Goal: Check status: Check status

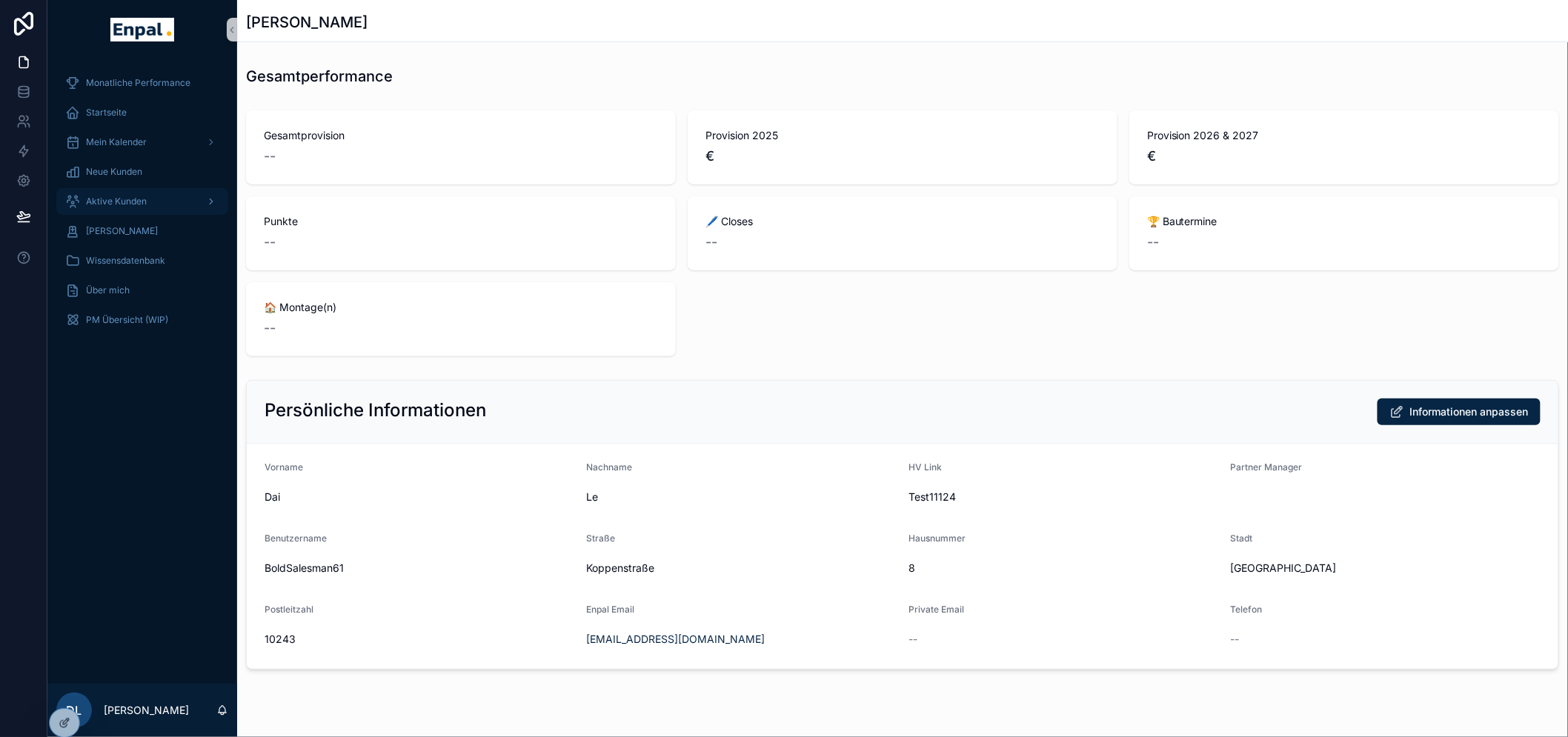
click at [127, 198] on span "Aktive Kunden" at bounding box center [116, 201] width 61 height 12
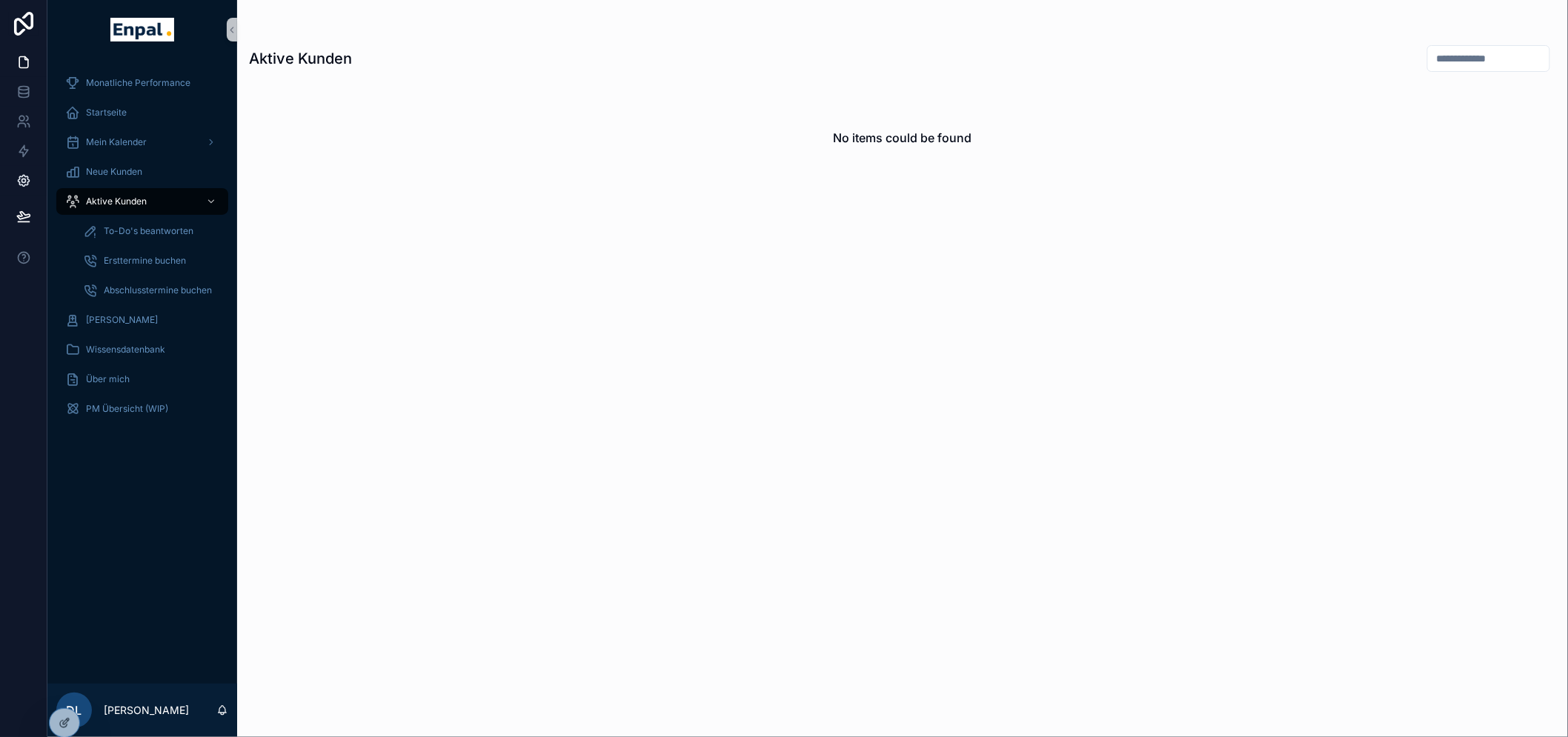
click at [26, 174] on icon at bounding box center [24, 181] width 15 height 15
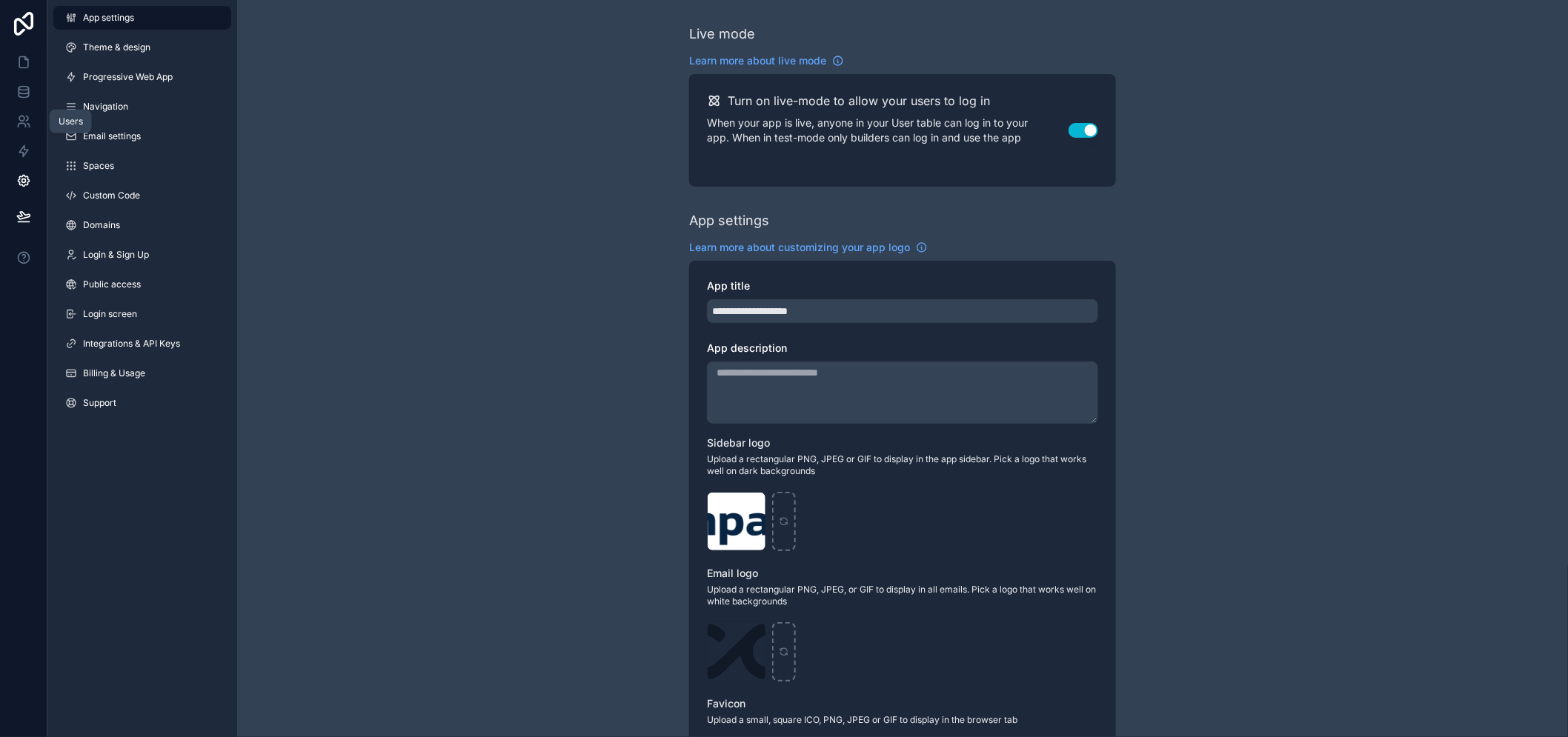
drag, startPoint x: 26, startPoint y: 120, endPoint x: 75, endPoint y: 109, distance: 50.2
click at [26, 120] on icon at bounding box center [27, 119] width 2 height 5
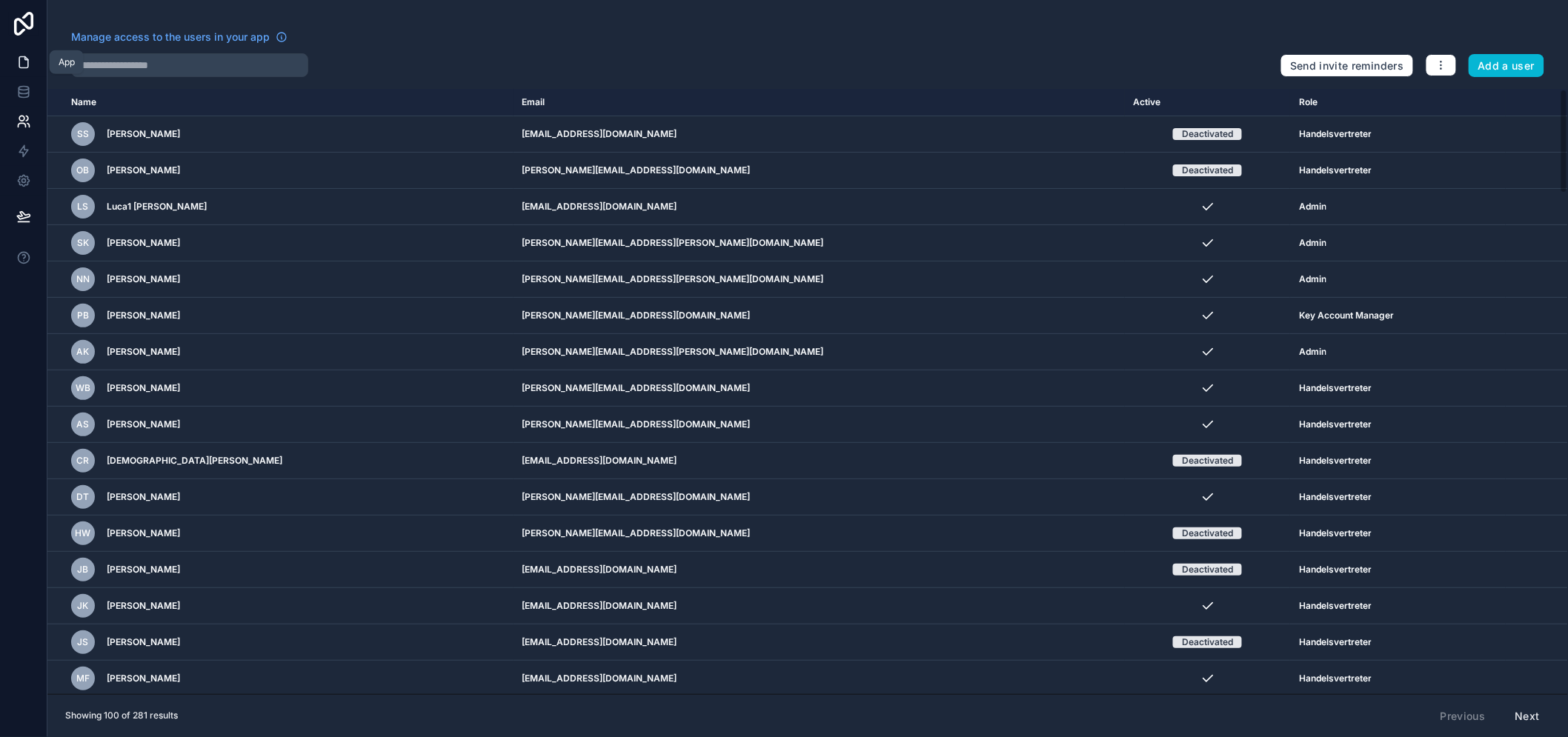
click at [34, 63] on link at bounding box center [23, 62] width 47 height 29
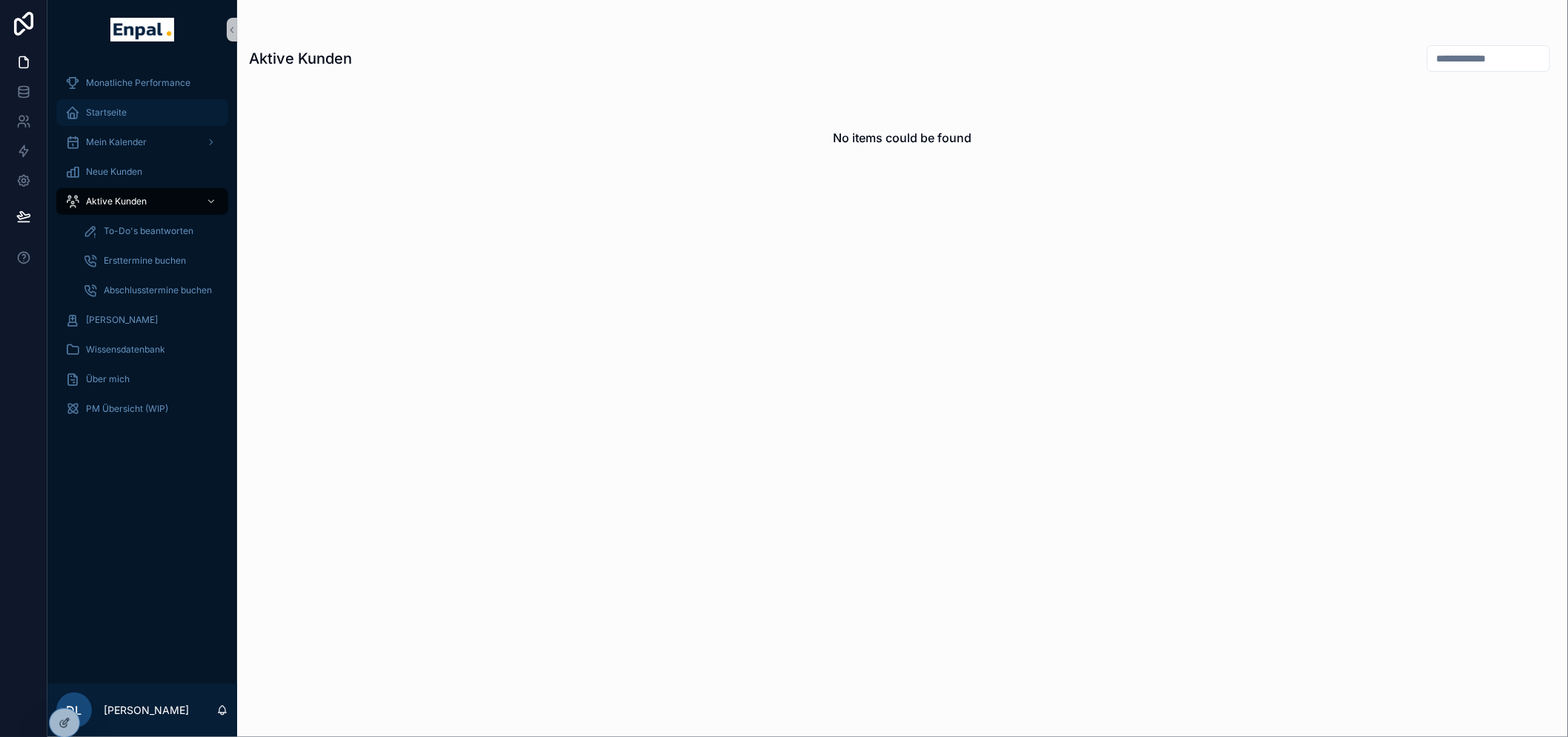
click at [143, 106] on div "Startseite" at bounding box center [142, 113] width 154 height 24
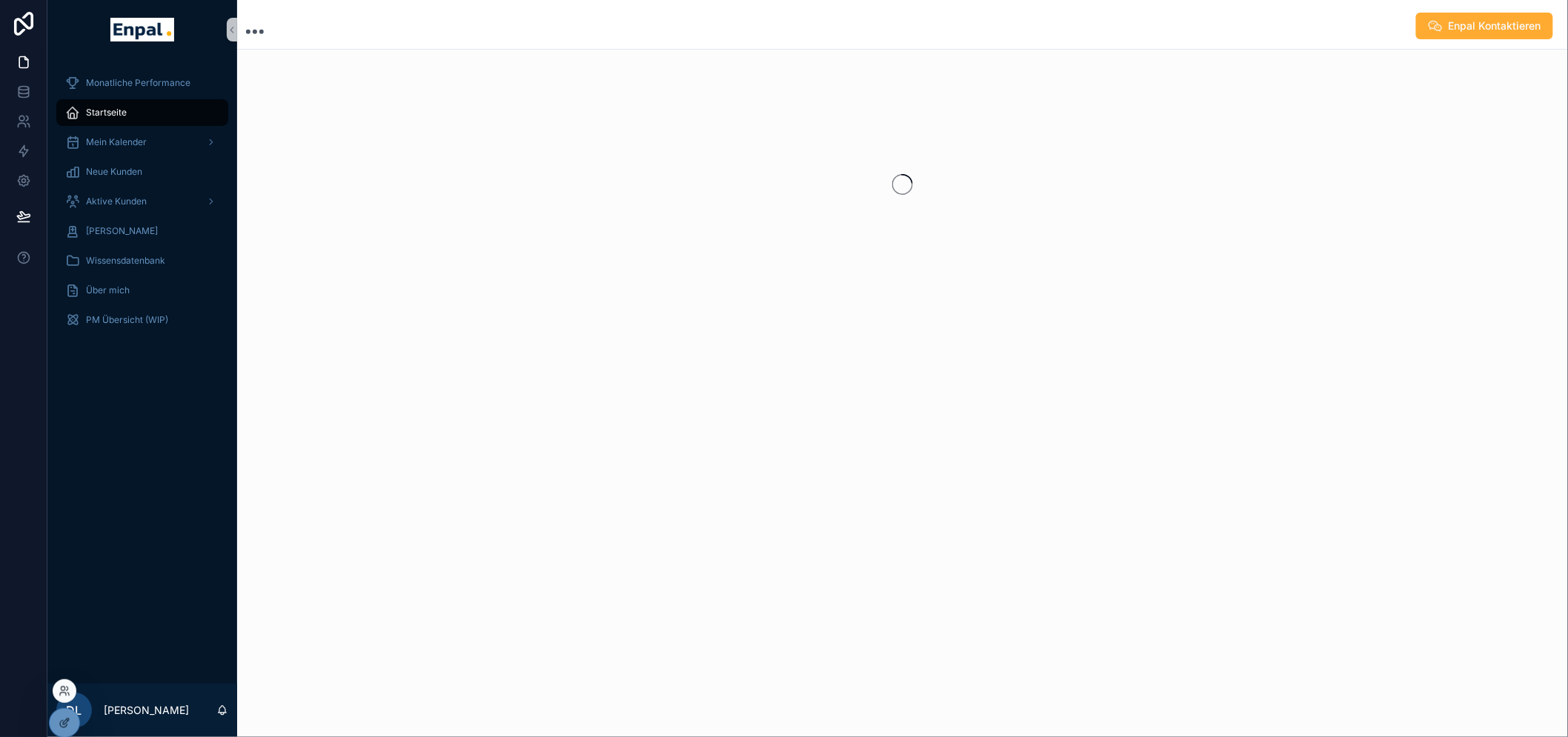
click at [71, 689] on div at bounding box center [64, 691] width 24 height 24
click at [60, 693] on icon at bounding box center [63, 694] width 6 height 3
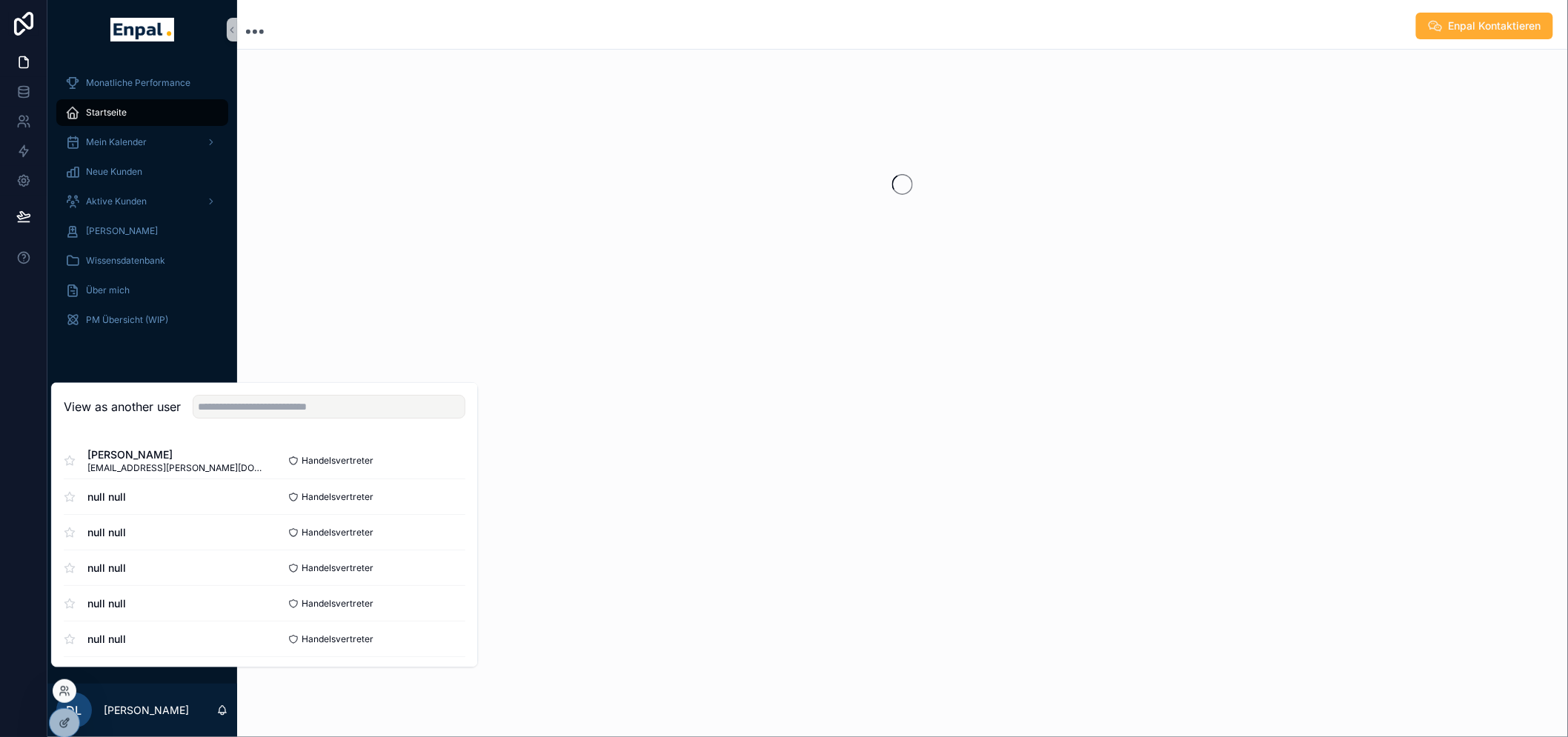
click at [305, 432] on div "View as another user" at bounding box center [264, 407] width 426 height 48
click at [308, 419] on input "text" at bounding box center [329, 407] width 273 height 24
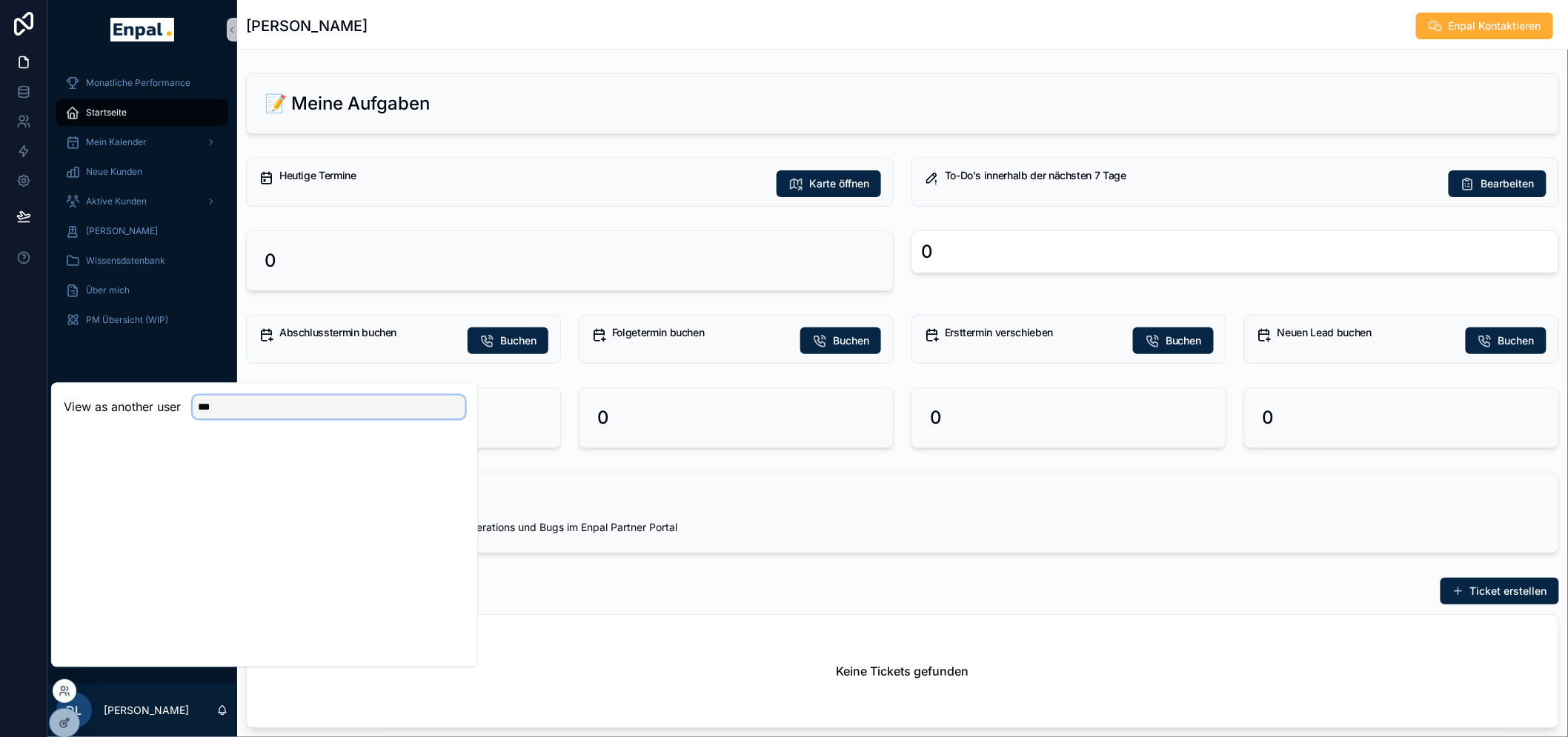
click at [338, 414] on input "***" at bounding box center [329, 407] width 273 height 24
type input "***"
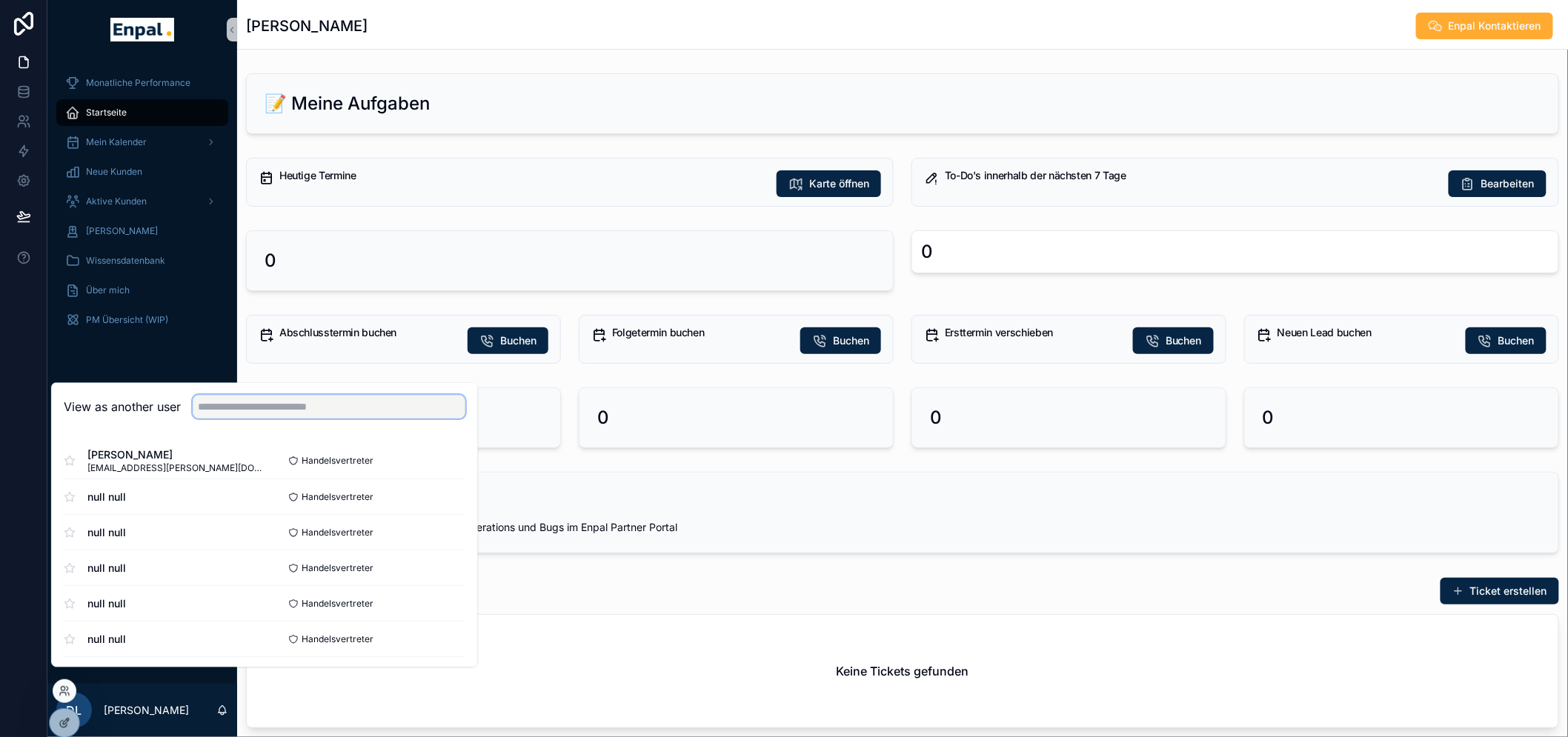
click at [399, 419] on input "text" at bounding box center [329, 407] width 273 height 24
paste input "**********"
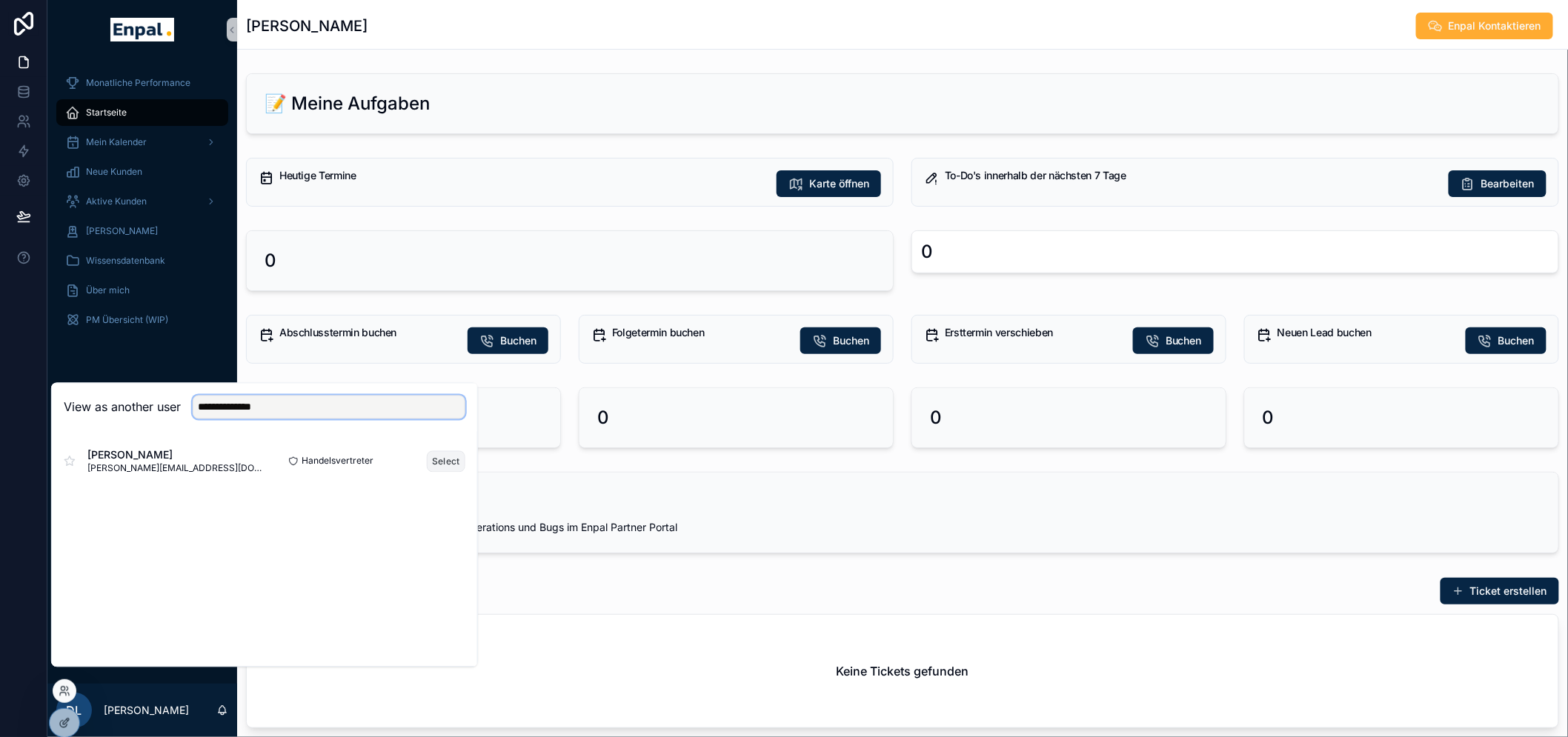
type input "**********"
click at [447, 472] on button "Select" at bounding box center [446, 460] width 39 height 21
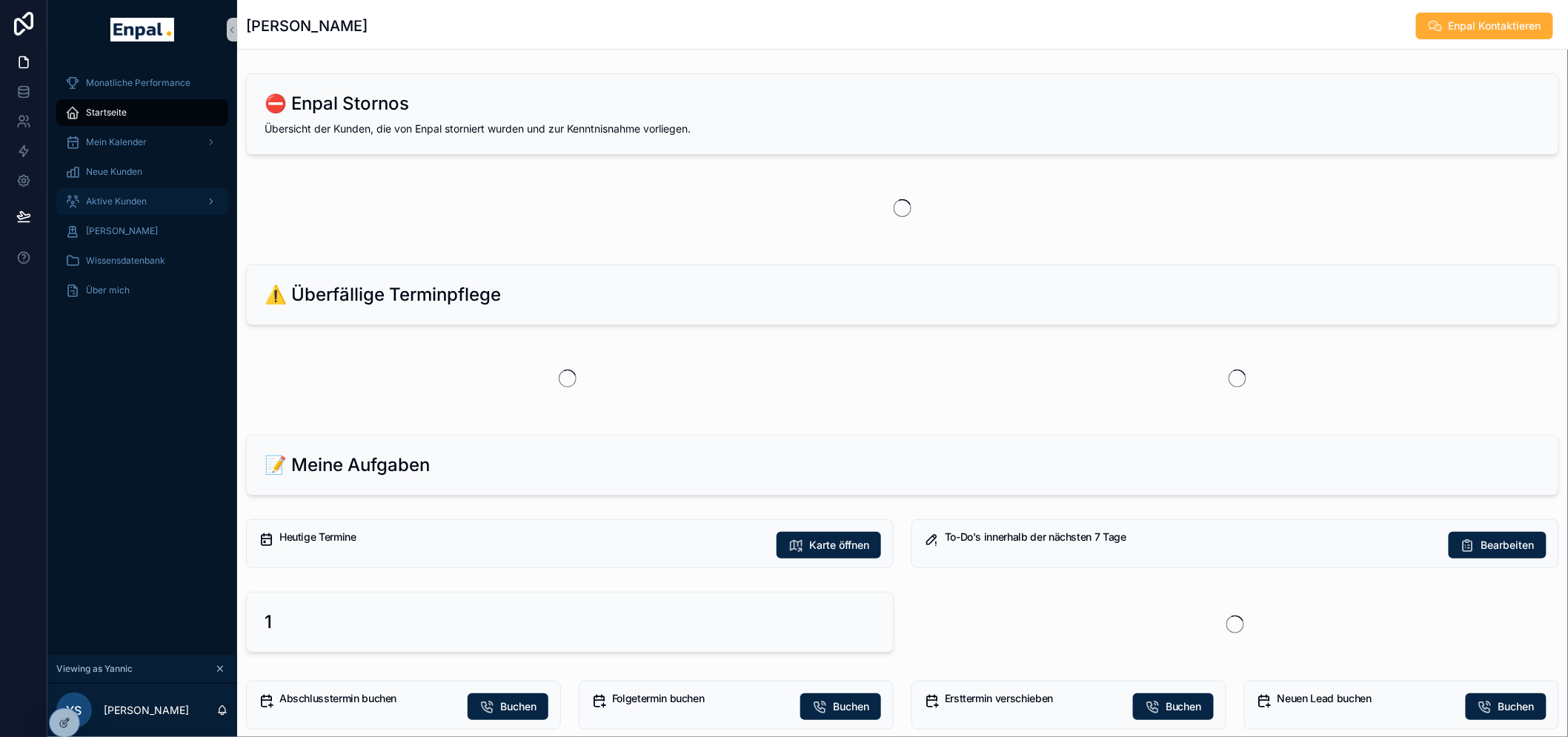
click at [157, 197] on div "Aktive Kunden" at bounding box center [142, 201] width 154 height 24
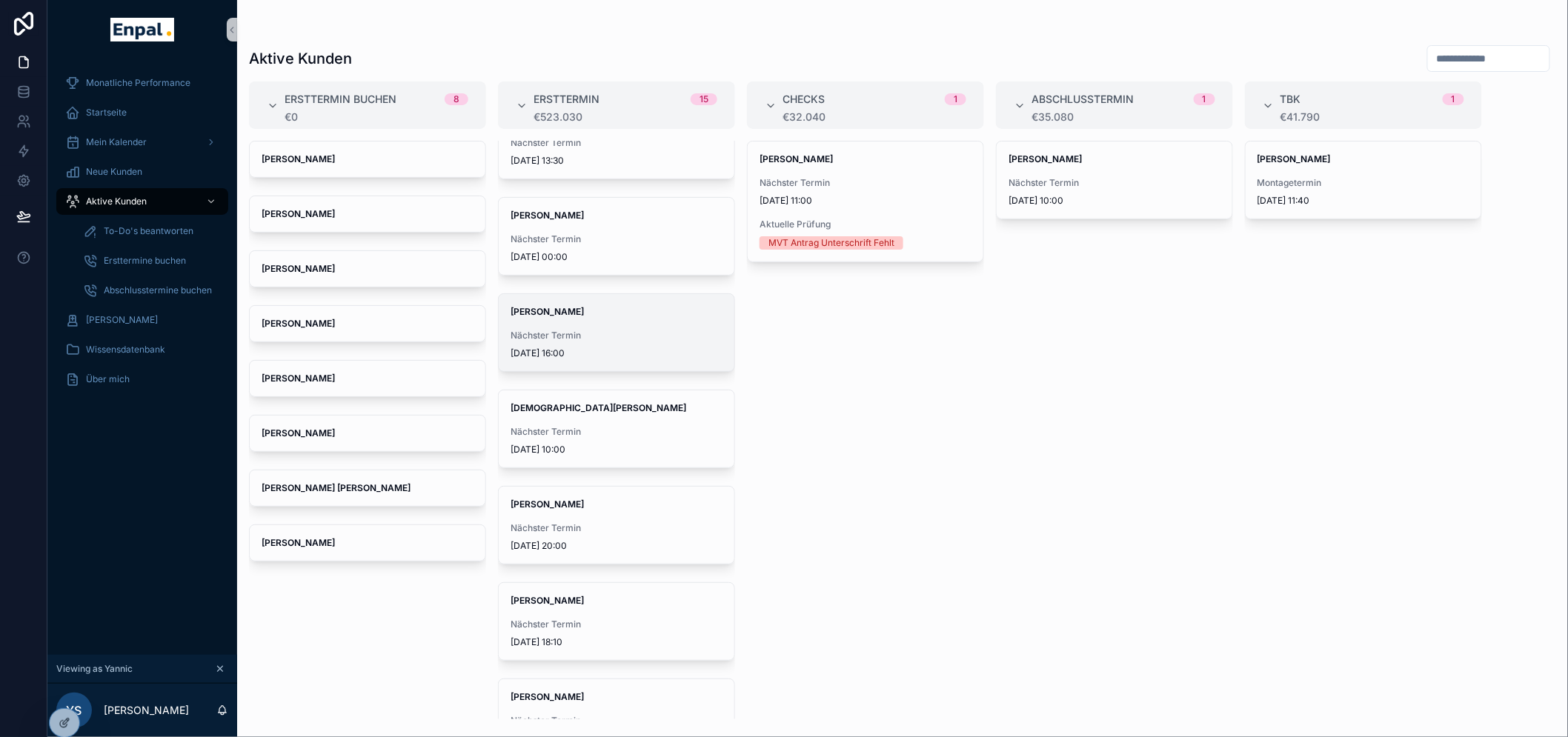
scroll to position [849, 0]
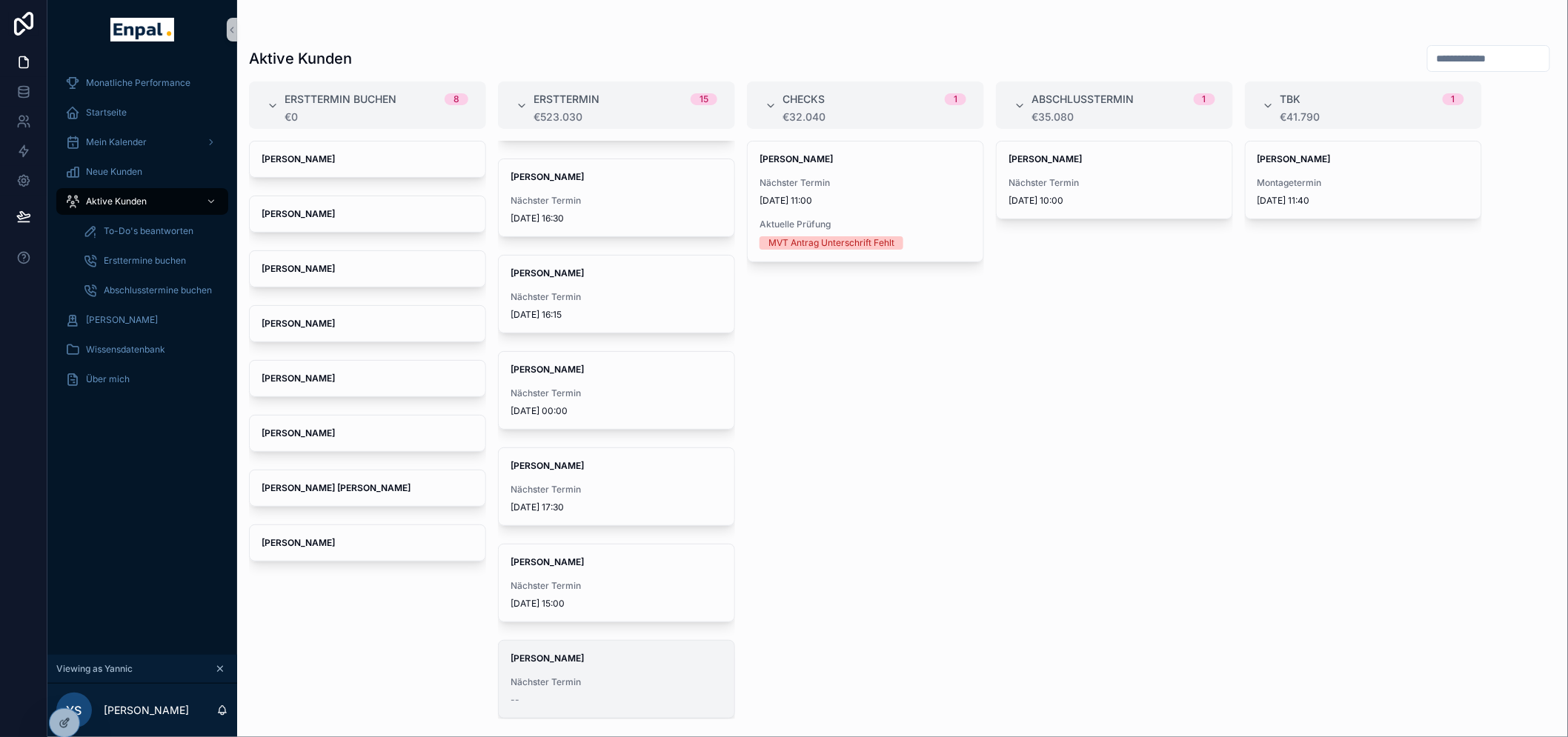
click at [604, 667] on div "[PERSON_NAME] Nächster Termin --" at bounding box center [616, 679] width 235 height 77
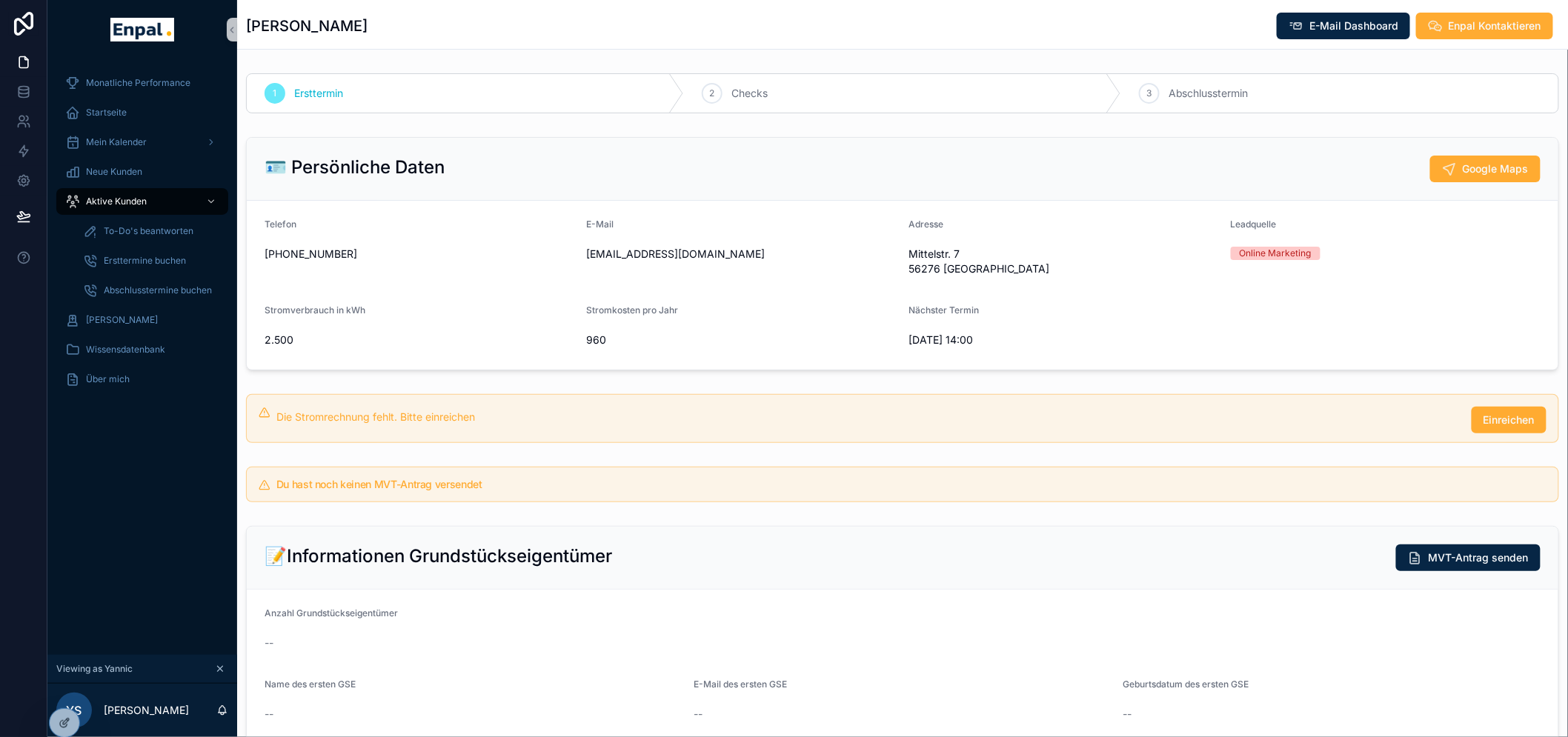
drag, startPoint x: 858, startPoint y: 439, endPoint x: 889, endPoint y: 421, distance: 35.8
click at [862, 438] on div "Die Stromrechnung fehlt. Bitte einreichen Einreichen" at bounding box center [902, 418] width 1313 height 49
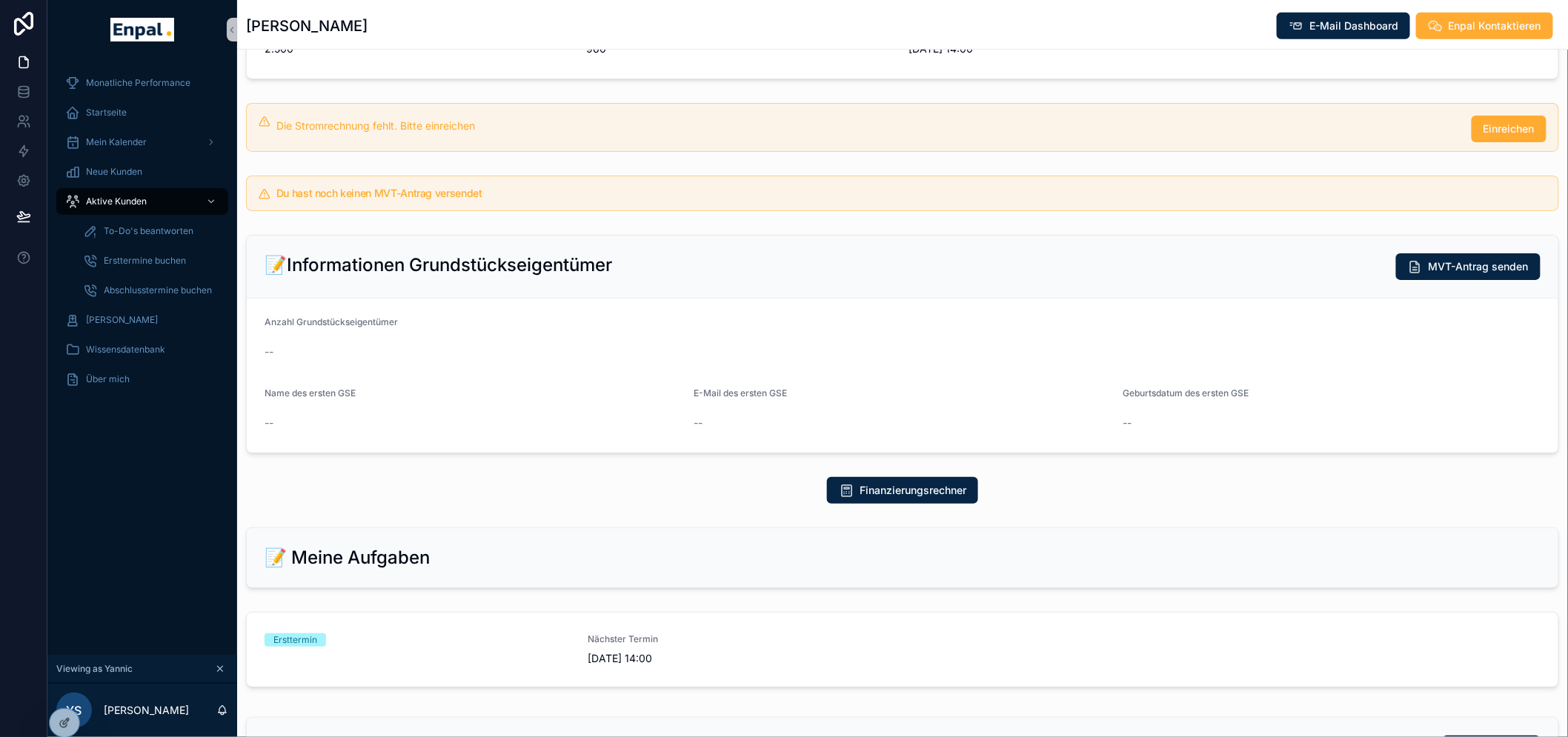
scroll to position [329, 0]
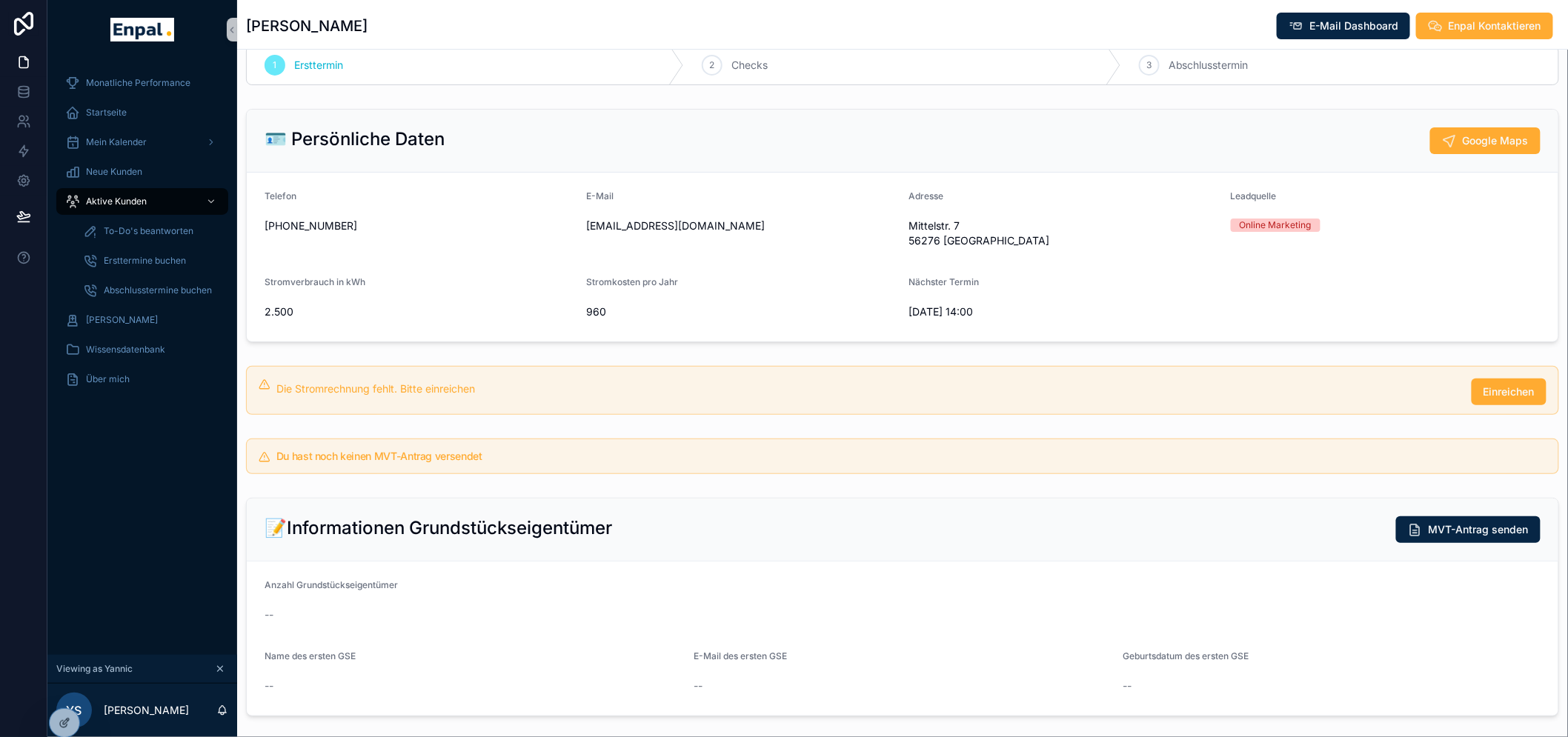
scroll to position [0, 0]
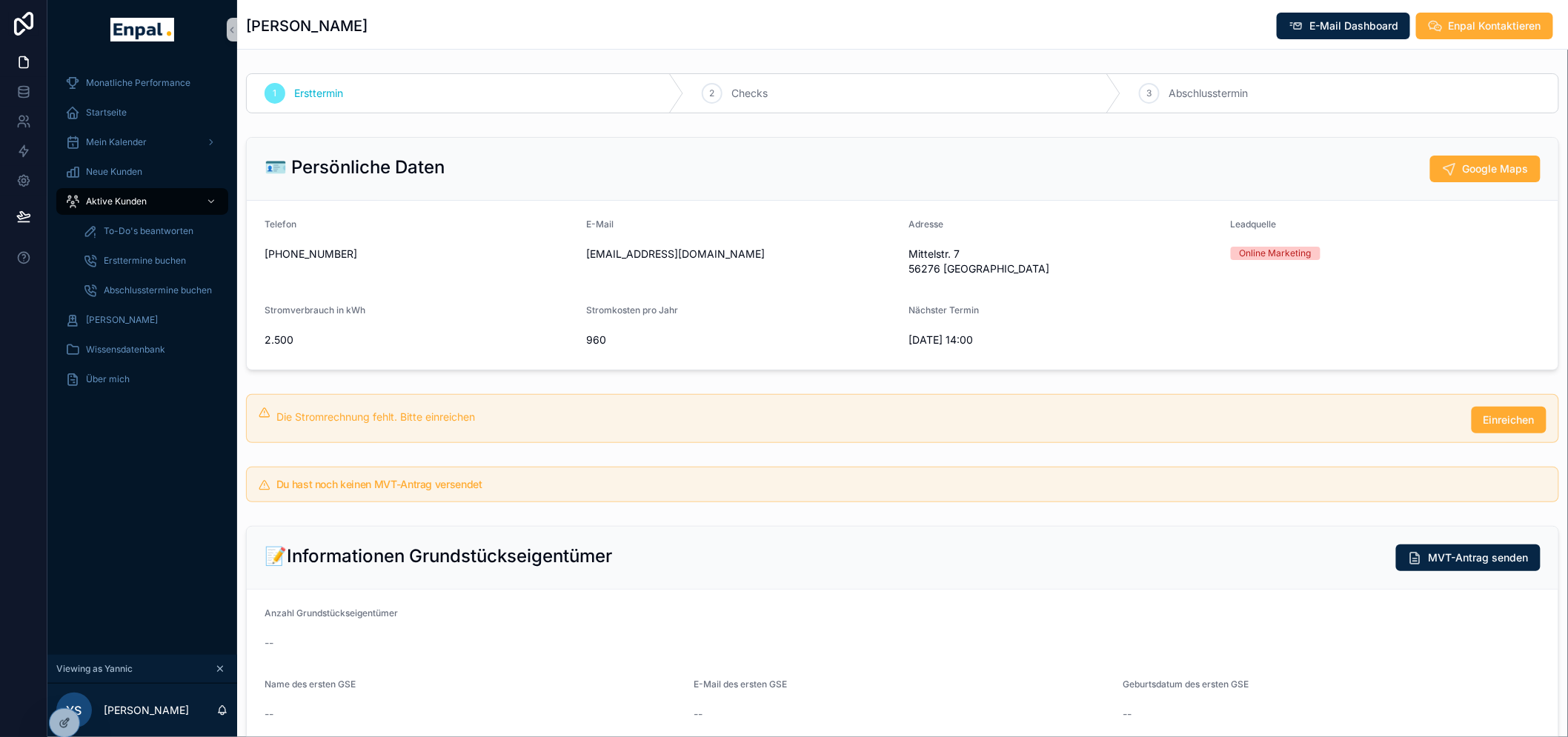
click at [423, 87] on div "1 Ersttermin" at bounding box center [465, 93] width 438 height 39
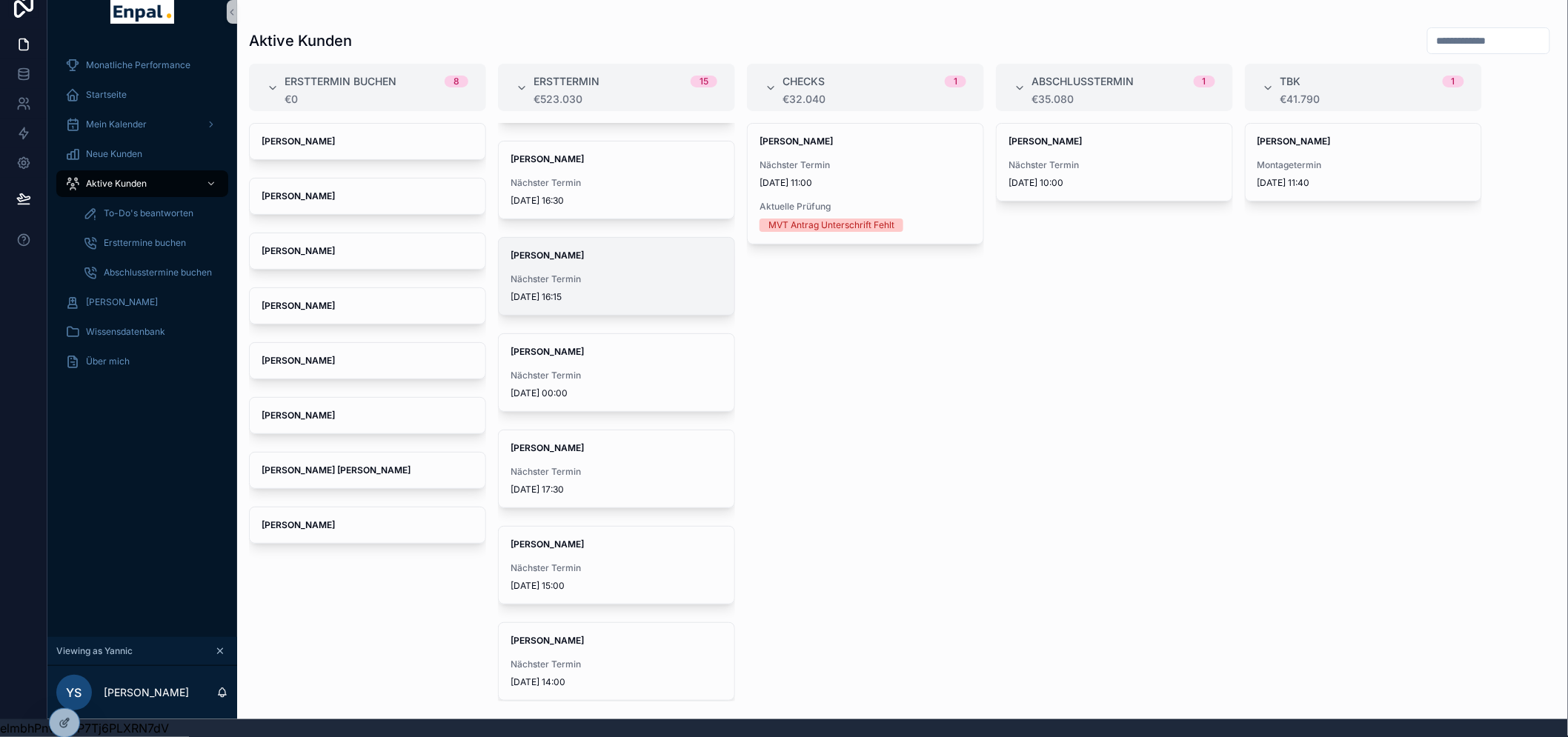
scroll to position [30, 0]
click at [553, 635] on strong "Dietrich Hörter" at bounding box center [547, 640] width 74 height 11
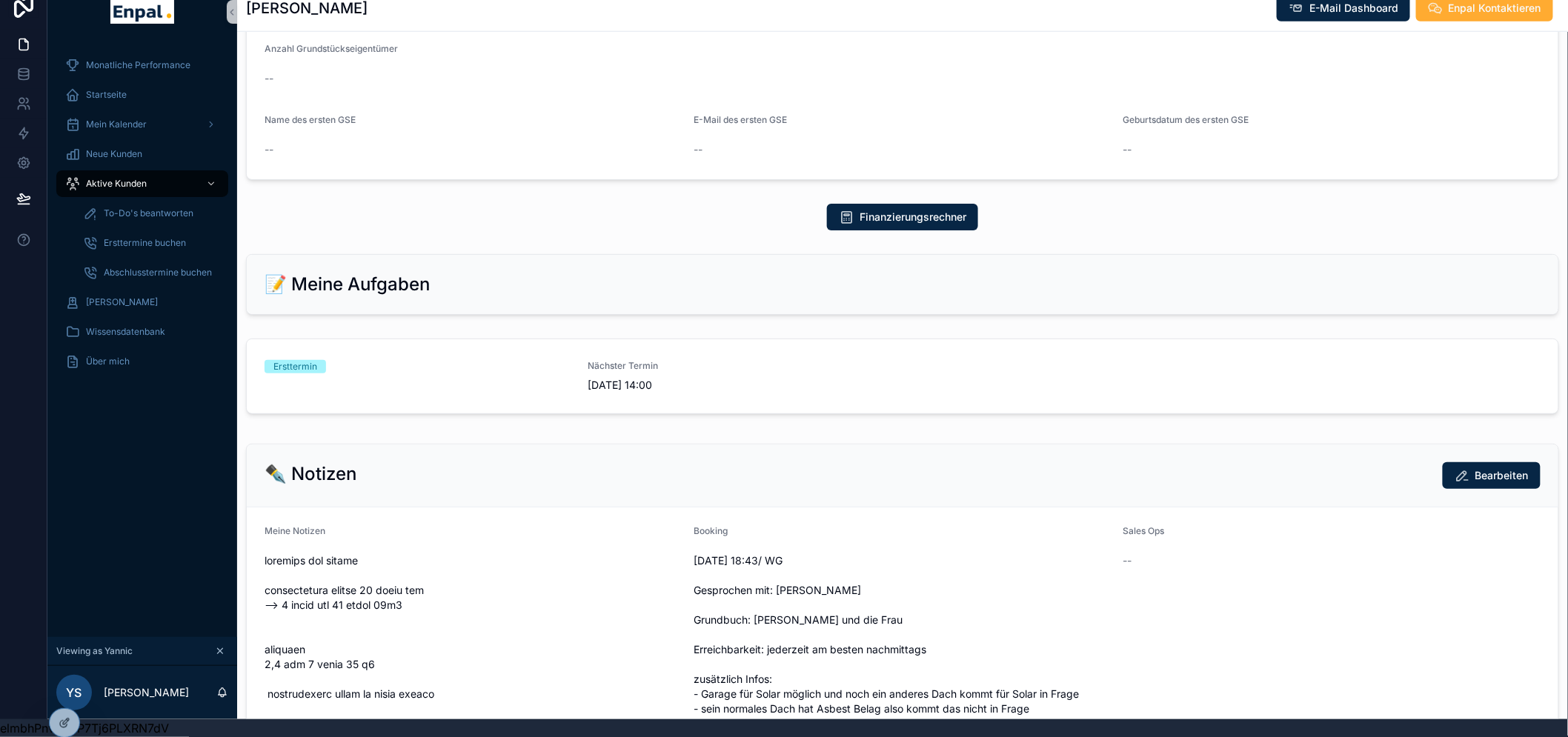
scroll to position [575, 0]
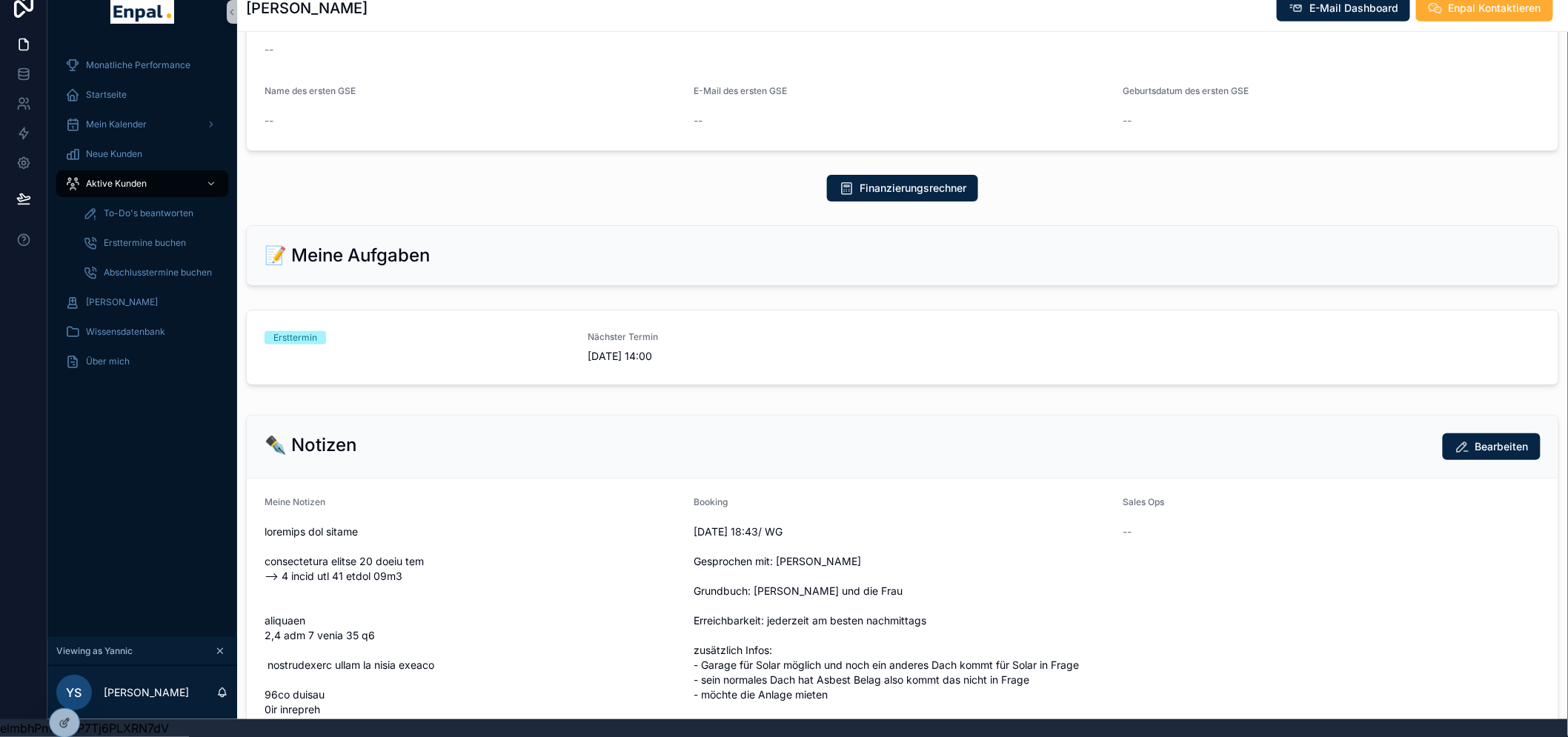
click at [321, 254] on h2 "📝 Meine Aufgaben" at bounding box center [347, 256] width 165 height 24
click at [321, 314] on link "Ersttermin Nächster Termin 8.9.2025 14:00" at bounding box center [902, 347] width 1312 height 74
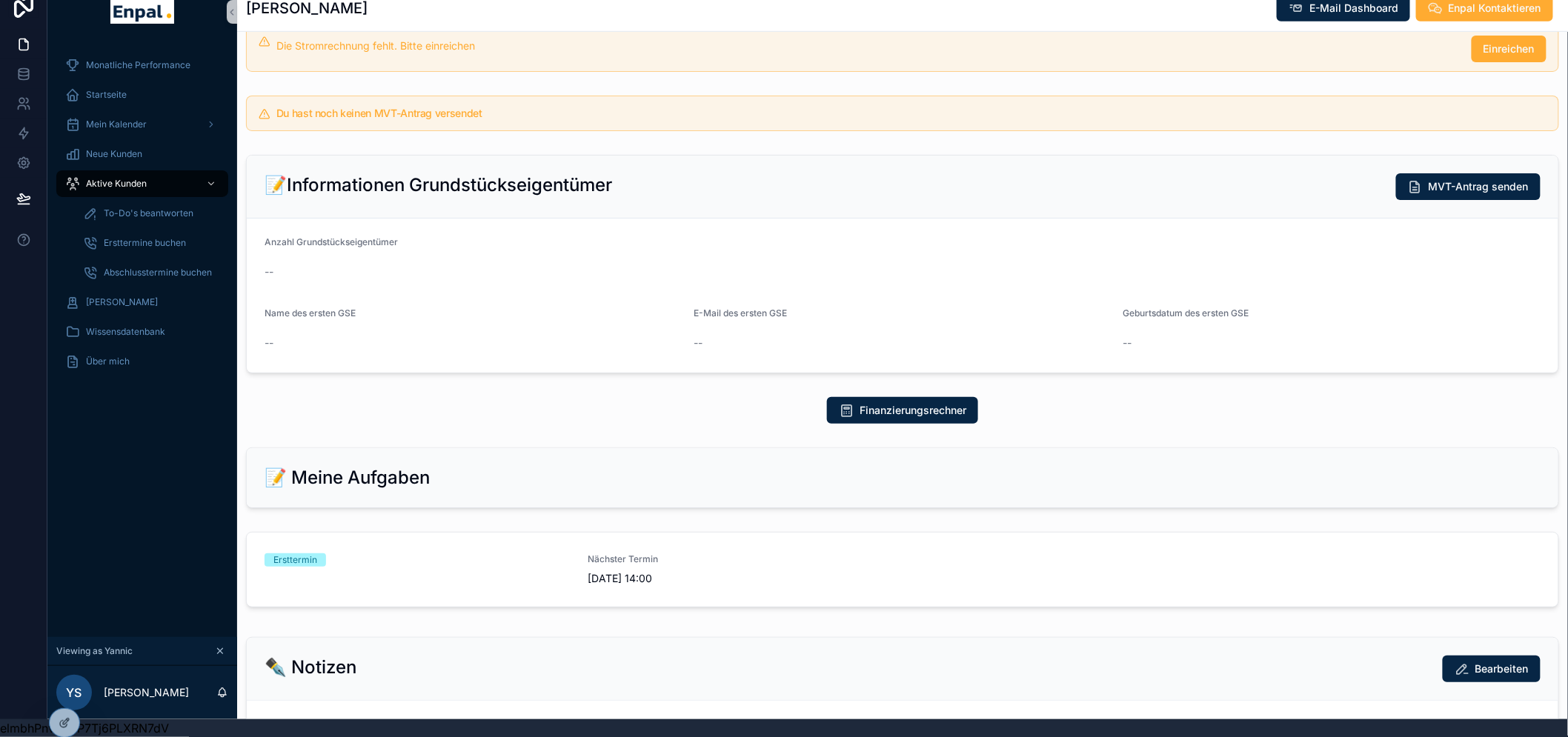
scroll to position [411, 0]
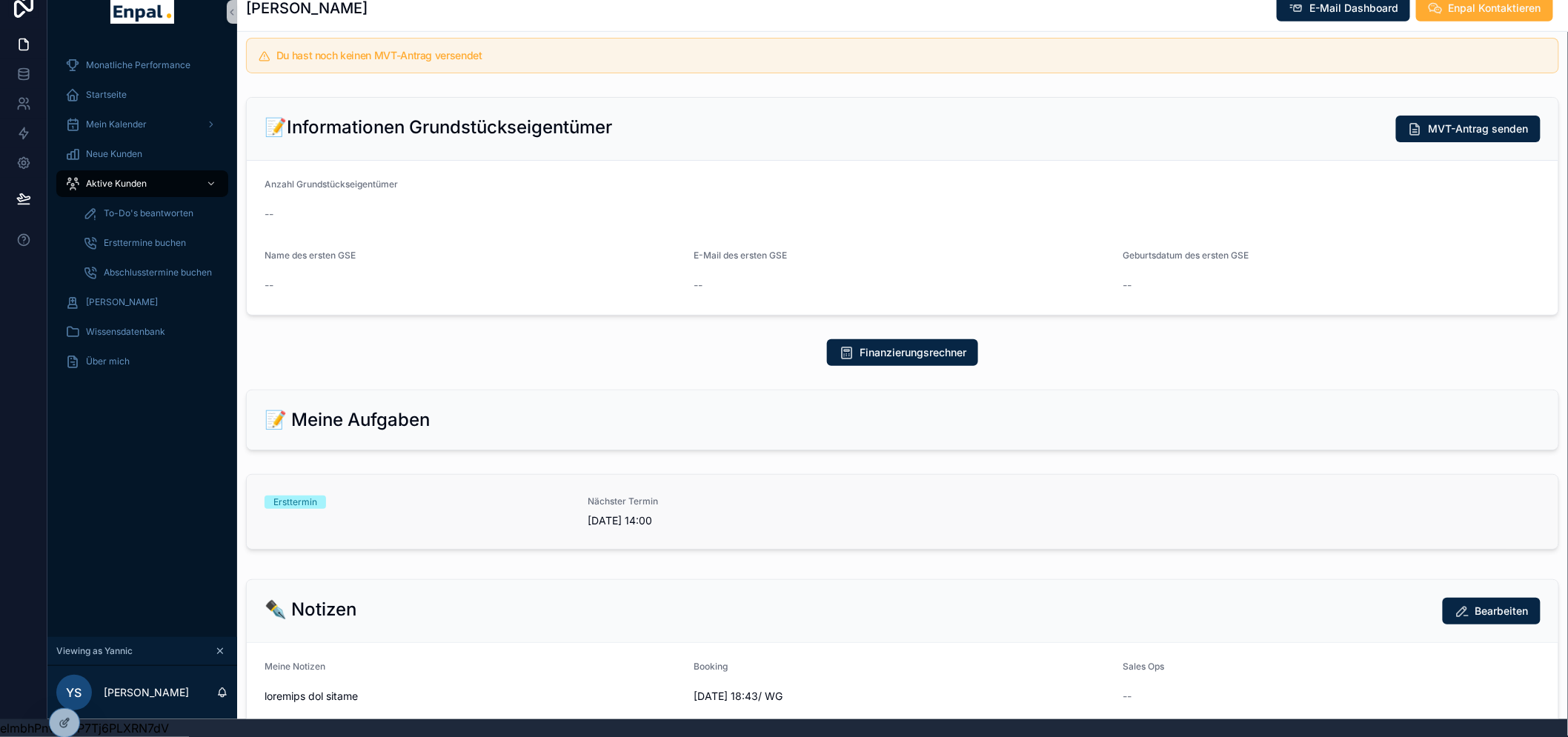
click at [573, 495] on div "Ersttermin Nächster Termin 8.9.2025 14:00" at bounding box center [903, 511] width 1276 height 32
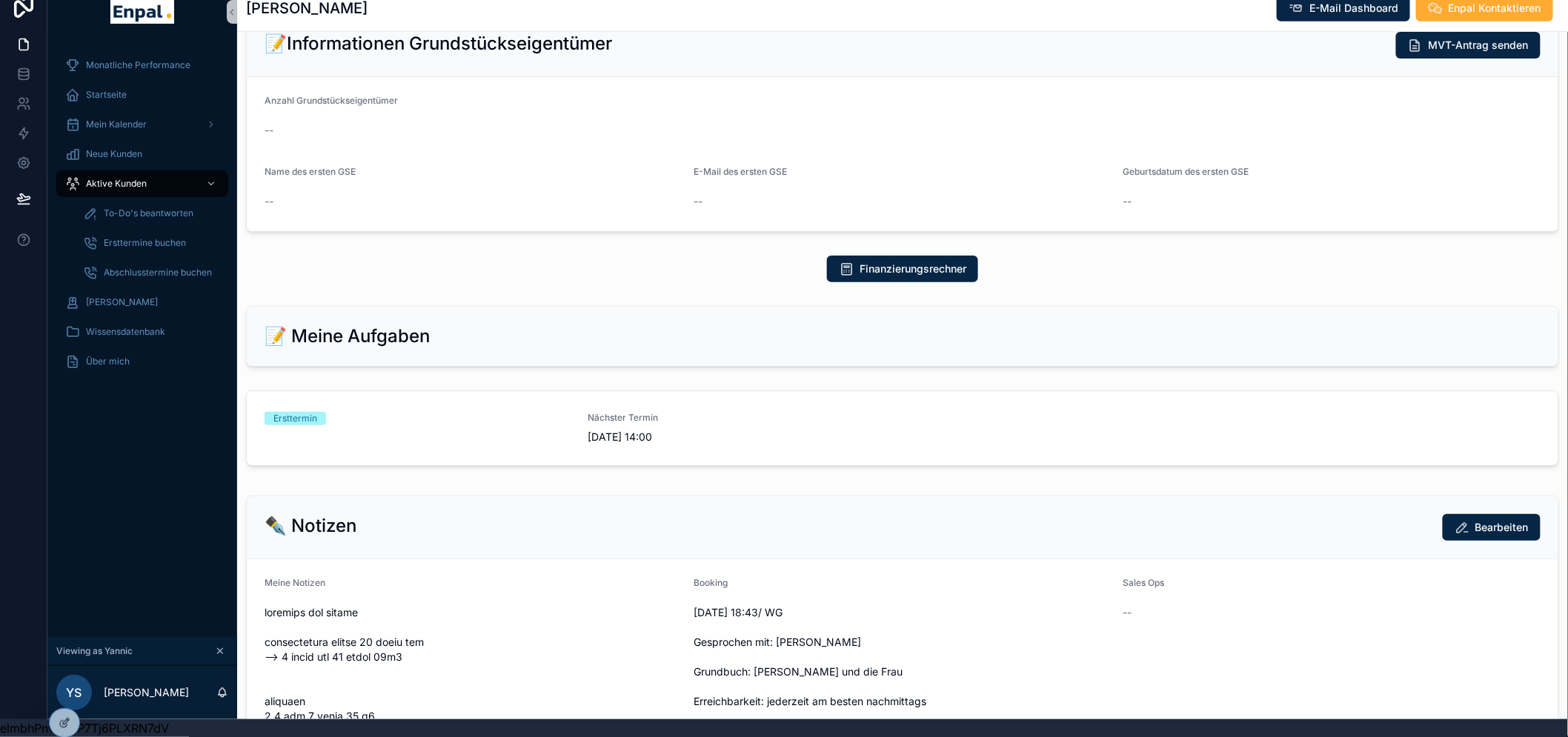
scroll to position [494, 0]
click at [565, 435] on link "Ersttermin Nächster Termin 8.9.2025 14:00" at bounding box center [902, 429] width 1312 height 74
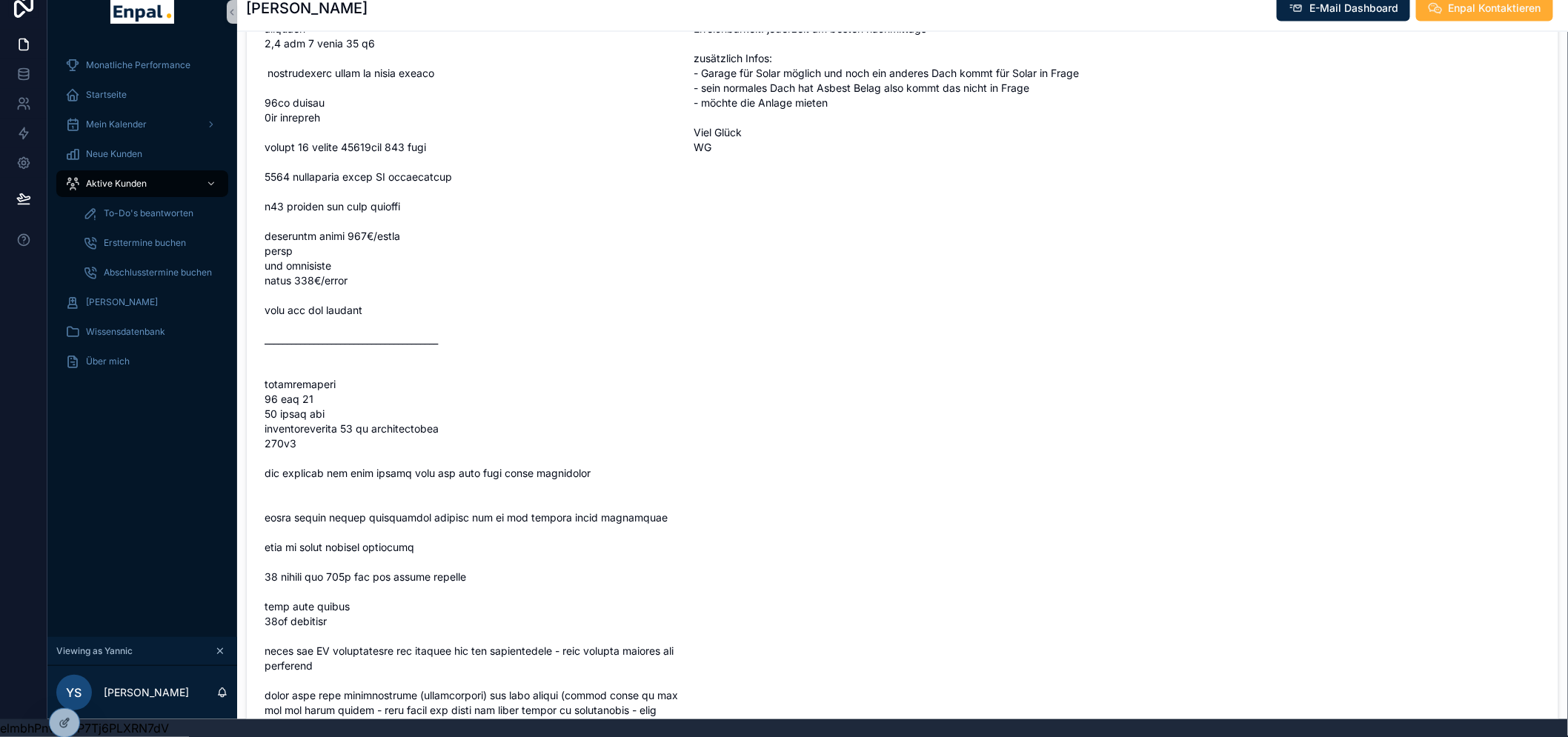
scroll to position [905, 0]
